Goal: Information Seeking & Learning: Learn about a topic

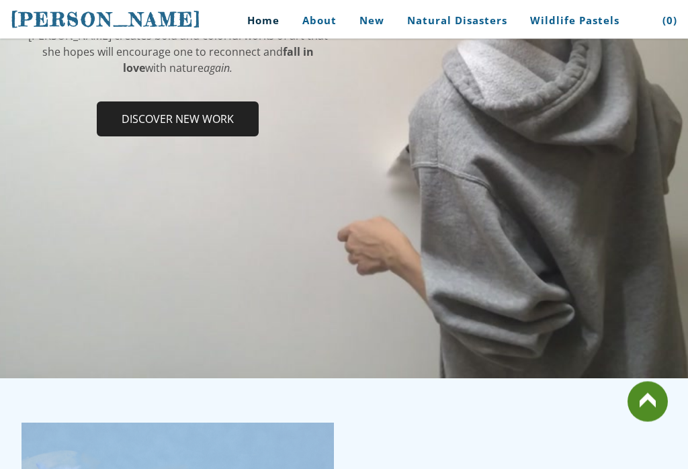
scroll to position [316, 0]
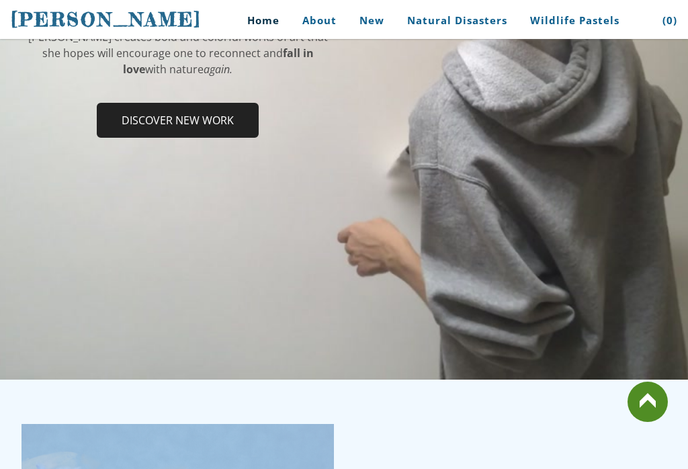
click at [636, 422] on link at bounding box center [647, 402] width 40 height 40
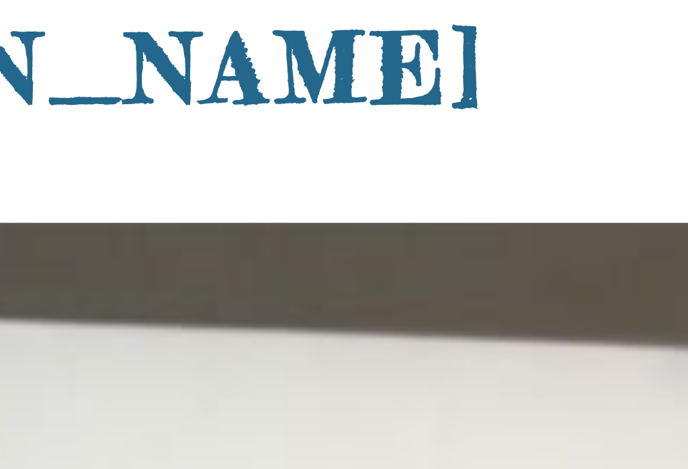
scroll to position [0, 0]
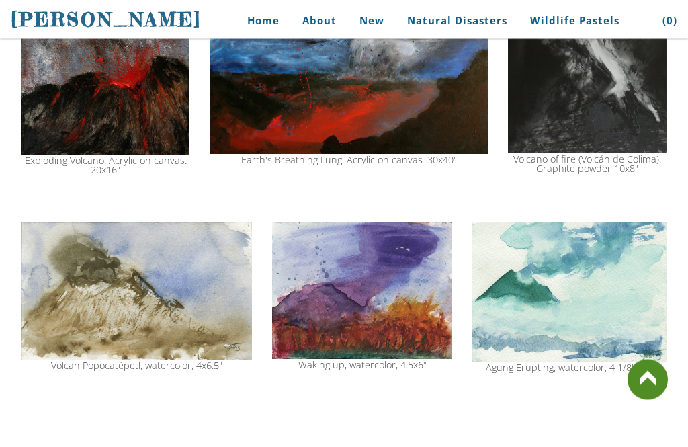
scroll to position [1638, 0]
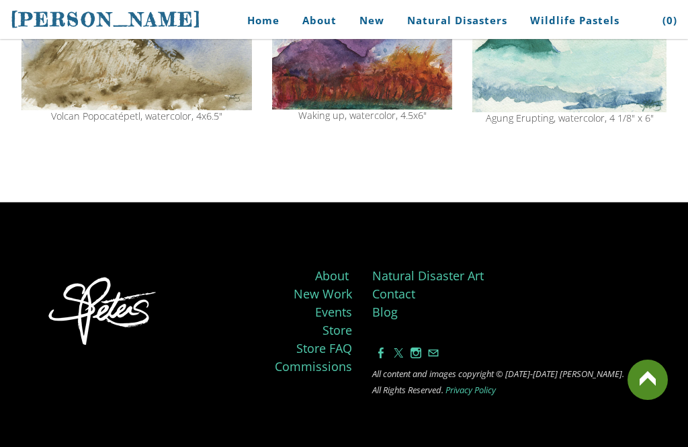
click at [653, 400] on link at bounding box center [647, 379] width 40 height 40
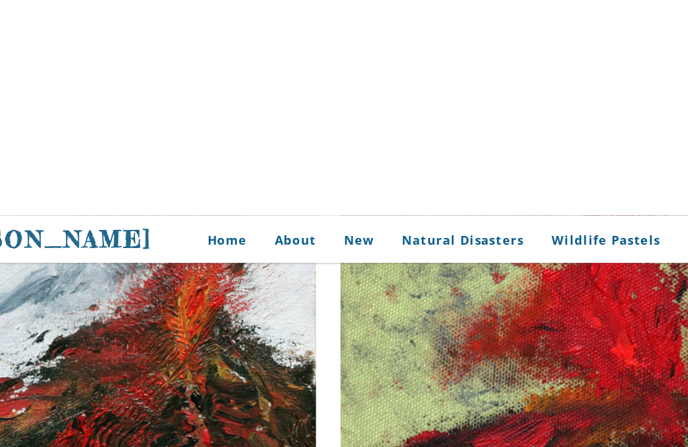
scroll to position [0, 0]
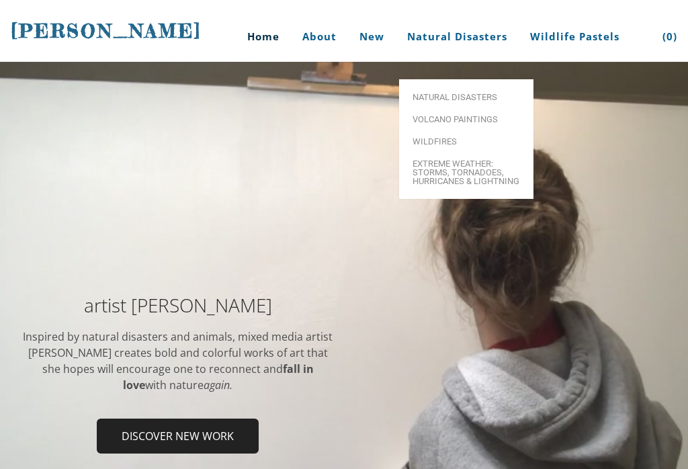
click at [469, 115] on span "Volcano paintings" at bounding box center [465, 119] width 107 height 9
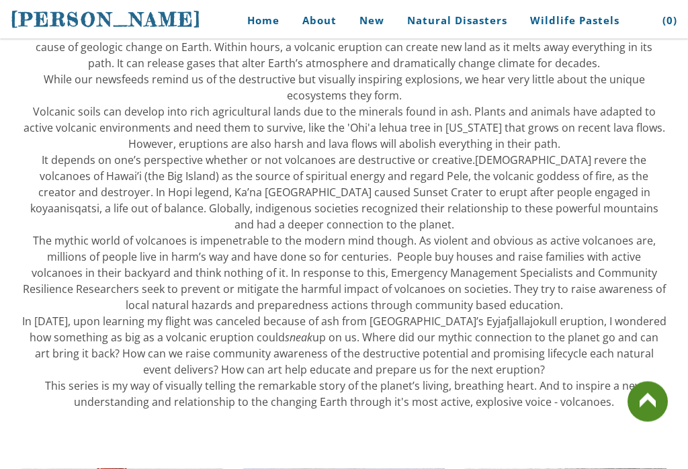
click at [644, 422] on link at bounding box center [647, 402] width 40 height 40
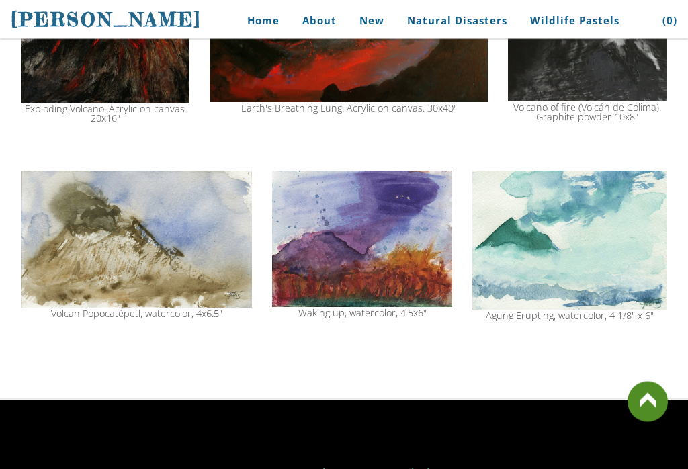
scroll to position [1638, 0]
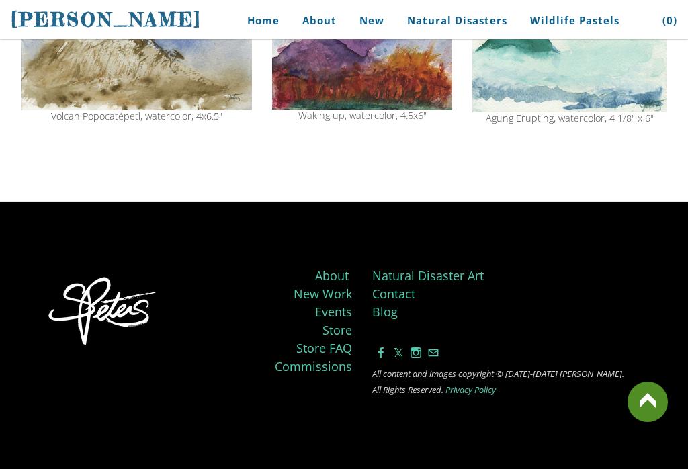
click at [658, 422] on link at bounding box center [647, 402] width 40 height 40
click at [648, 421] on link at bounding box center [647, 402] width 40 height 40
click at [644, 414] on link at bounding box center [647, 402] width 40 height 40
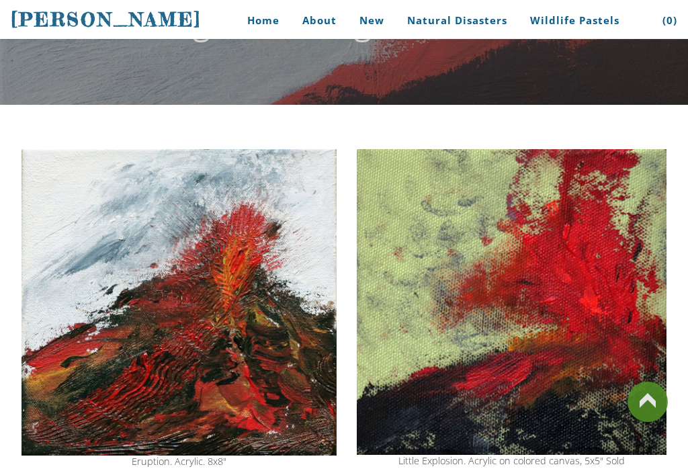
scroll to position [0, 0]
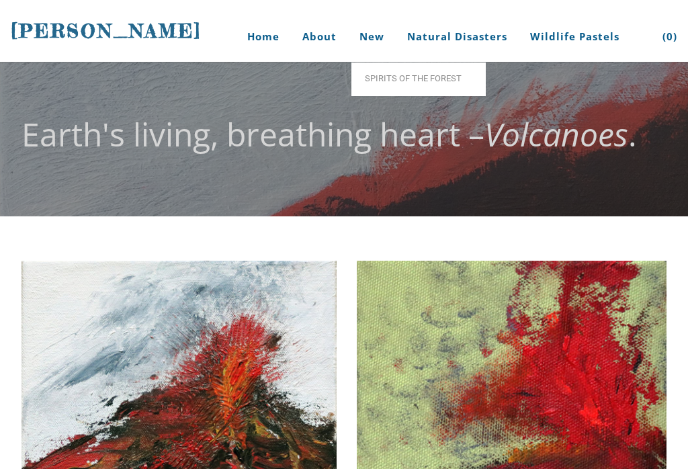
click at [364, 36] on link "New" at bounding box center [371, 36] width 45 height 50
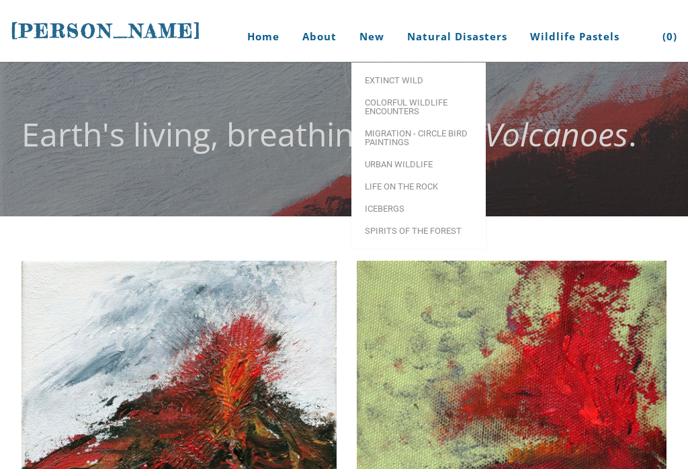
click at [361, 42] on link "New" at bounding box center [371, 36] width 45 height 50
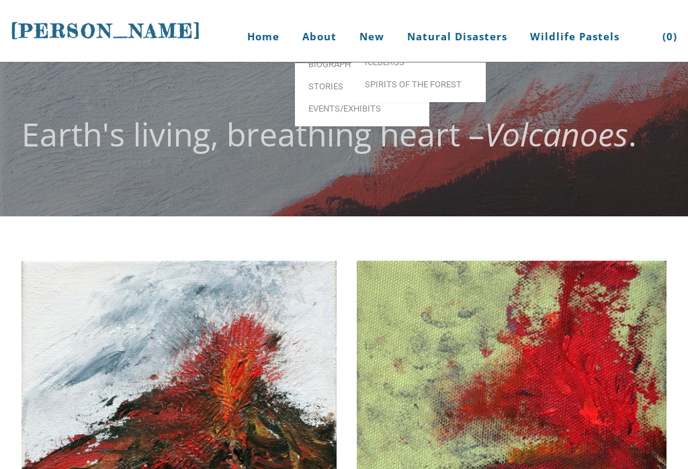
click at [306, 12] on link "About" at bounding box center [319, 36] width 54 height 50
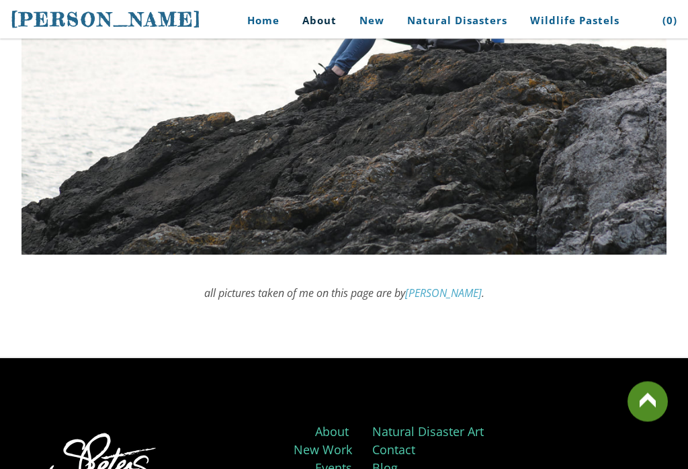
scroll to position [4086, 0]
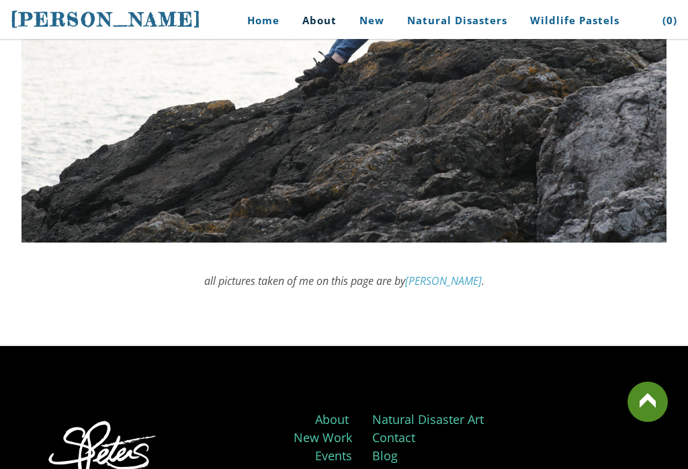
click at [644, 422] on link at bounding box center [647, 402] width 40 height 40
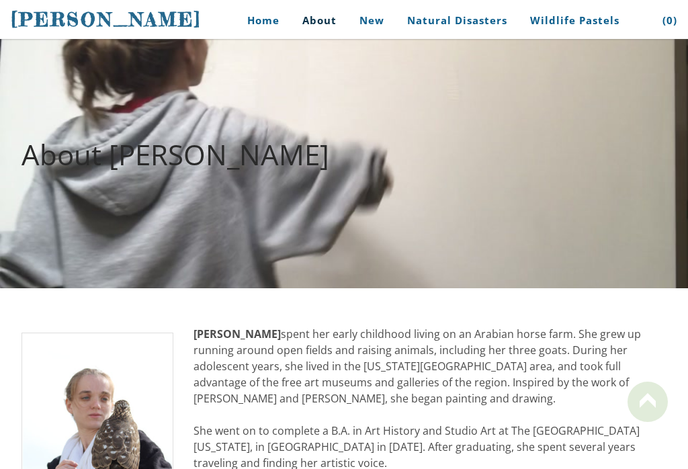
scroll to position [0, 0]
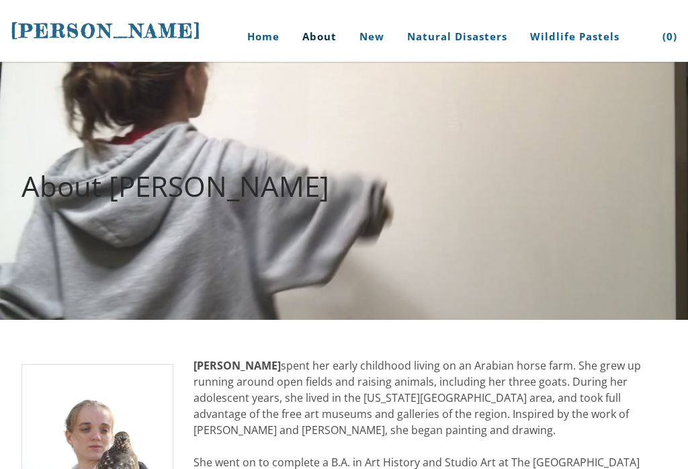
click at [492, 232] on div "About Stephanie Peters" at bounding box center [344, 191] width 688 height 114
click at [517, 218] on div "About [PERSON_NAME]" at bounding box center [344, 191] width 688 height 114
click at [523, 206] on div "About [PERSON_NAME]" at bounding box center [344, 191] width 688 height 114
click at [503, 228] on div "About [PERSON_NAME]" at bounding box center [344, 191] width 688 height 114
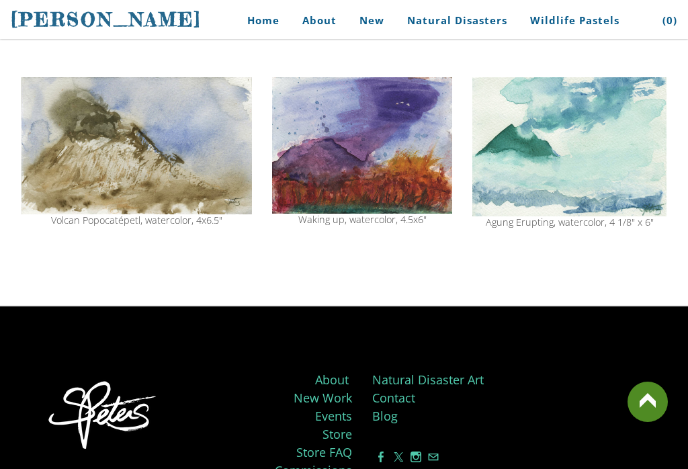
scroll to position [1655, 0]
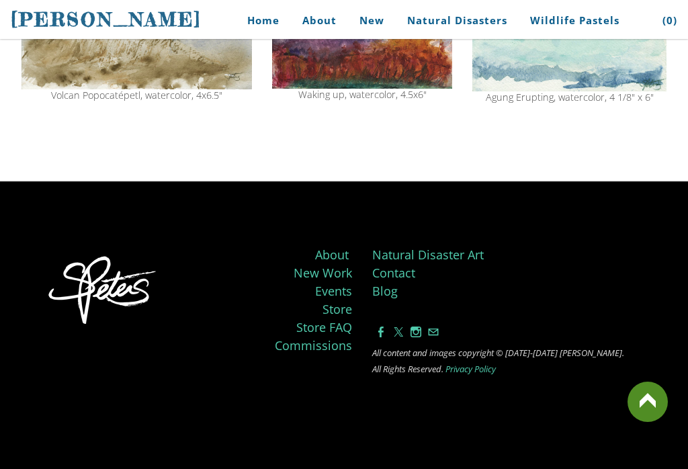
click at [635, 404] on link at bounding box center [647, 402] width 40 height 40
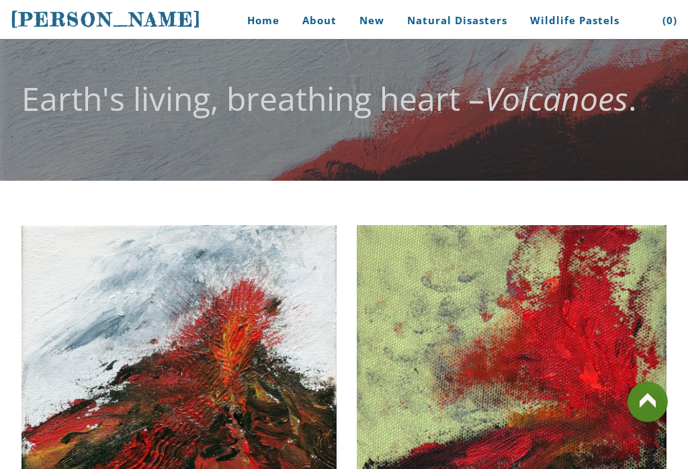
scroll to position [0, 0]
